Goal: Use online tool/utility: Utilize a website feature to perform a specific function

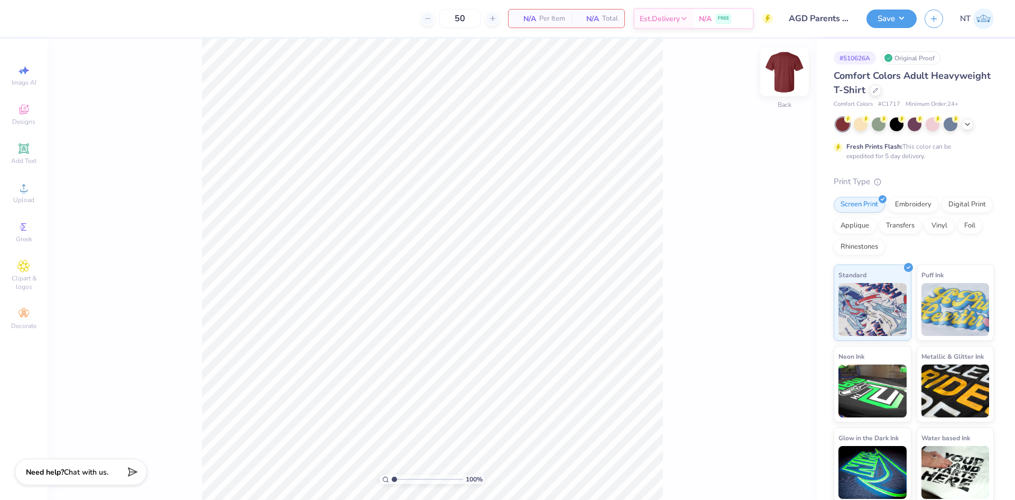
click at [782, 77] on img at bounding box center [784, 72] width 42 height 42
click at [26, 195] on div "Upload" at bounding box center [23, 192] width 37 height 31
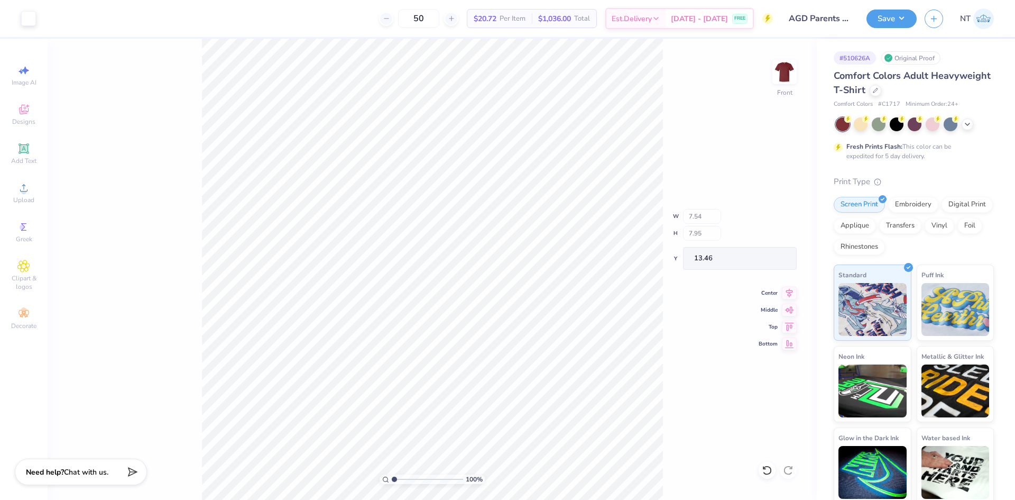
type input "7.54"
type input "7.95"
type input "13.46"
type input "3.00"
click at [770, 235] on input "7.95" at bounding box center [778, 237] width 38 height 15
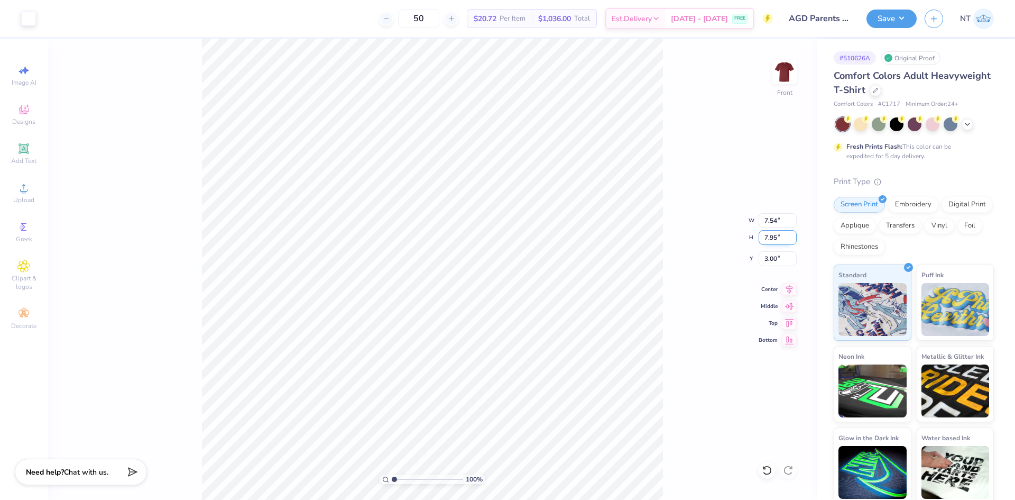
click at [770, 235] on input "7.95" at bounding box center [778, 237] width 38 height 15
type input "12"
type input "11.38"
type input "12.00"
type input "0.98"
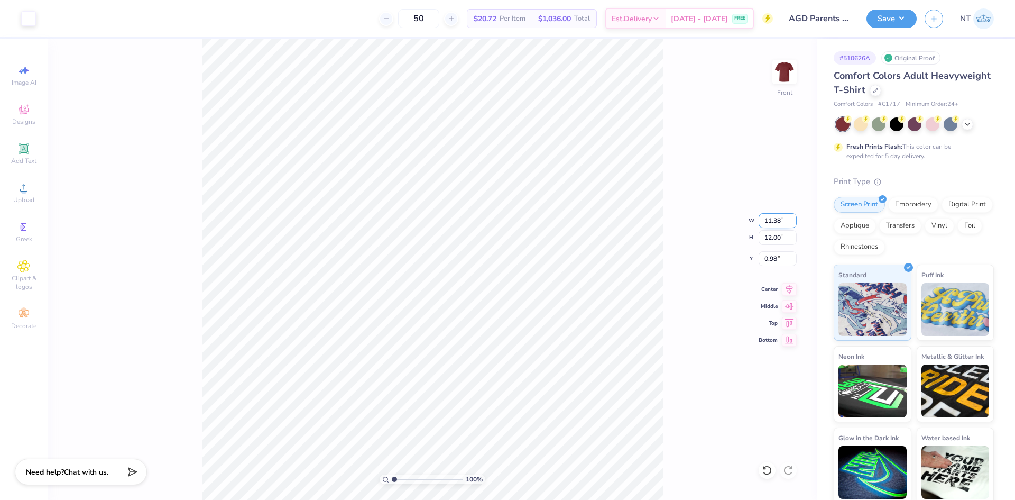
click at [766, 219] on input "11.38" at bounding box center [778, 220] width 38 height 15
type input "12.00"
type input "12.66"
click at [773, 260] on input "0.65" at bounding box center [778, 258] width 38 height 15
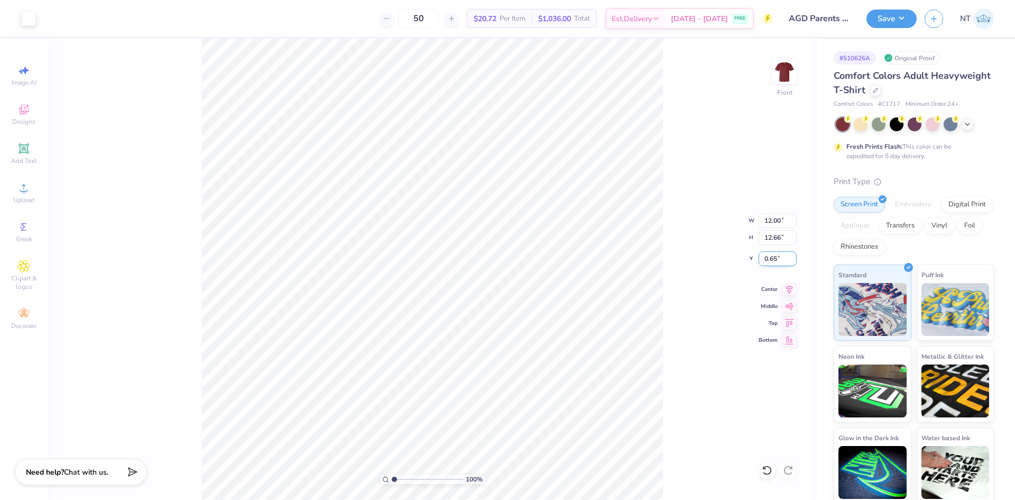
click at [773, 260] on input "0.65" at bounding box center [778, 258] width 38 height 15
type input "3.00"
type input "1"
click at [790, 292] on icon at bounding box center [789, 287] width 15 height 13
click at [904, 18] on button "Save" at bounding box center [891, 17] width 50 height 19
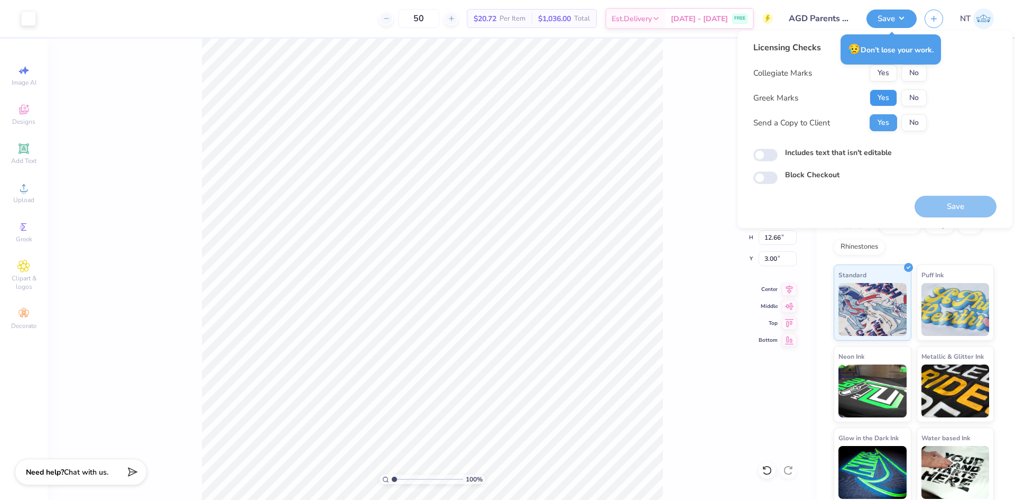
click at [889, 96] on button "Yes" at bounding box center [883, 97] width 27 height 17
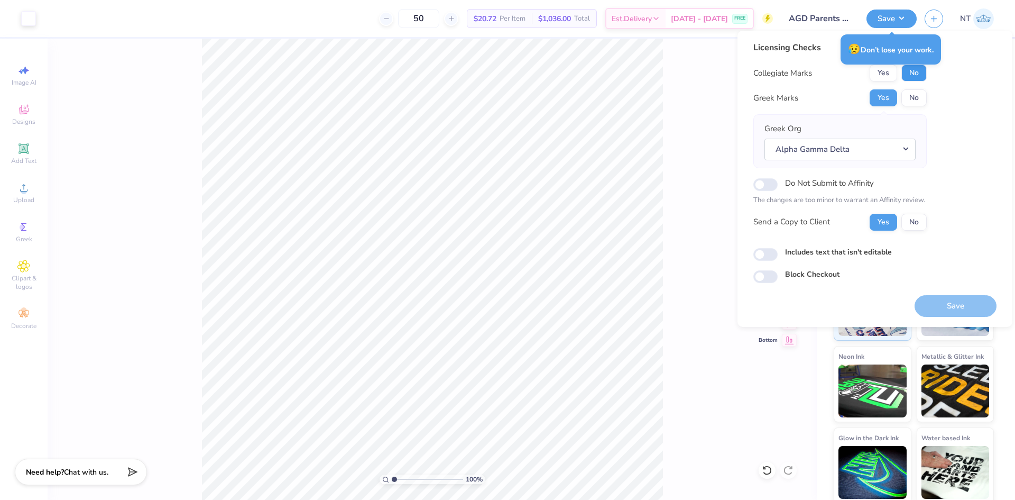
click at [909, 75] on button "No" at bounding box center [913, 72] width 25 height 17
click at [805, 254] on label "Includes text that isn't editable" at bounding box center [838, 251] width 107 height 11
click at [778, 254] on input "Includes text that isn't editable" at bounding box center [765, 254] width 24 height 13
checkbox input "true"
click at [932, 301] on button "Save" at bounding box center [955, 306] width 82 height 22
